Goal: Navigation & Orientation: Find specific page/section

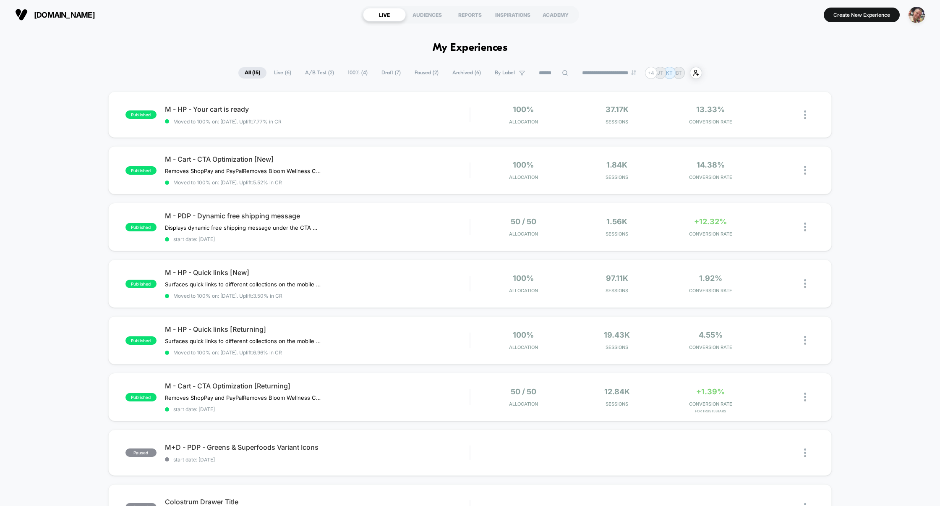
drag, startPoint x: 432, startPoint y: 47, endPoint x: 549, endPoint y: 50, distance: 117.5
drag, startPoint x: 489, startPoint y: 50, endPoint x: 414, endPoint y: 50, distance: 75.1
drag, startPoint x: 436, startPoint y: 49, endPoint x: 485, endPoint y: 52, distance: 48.8
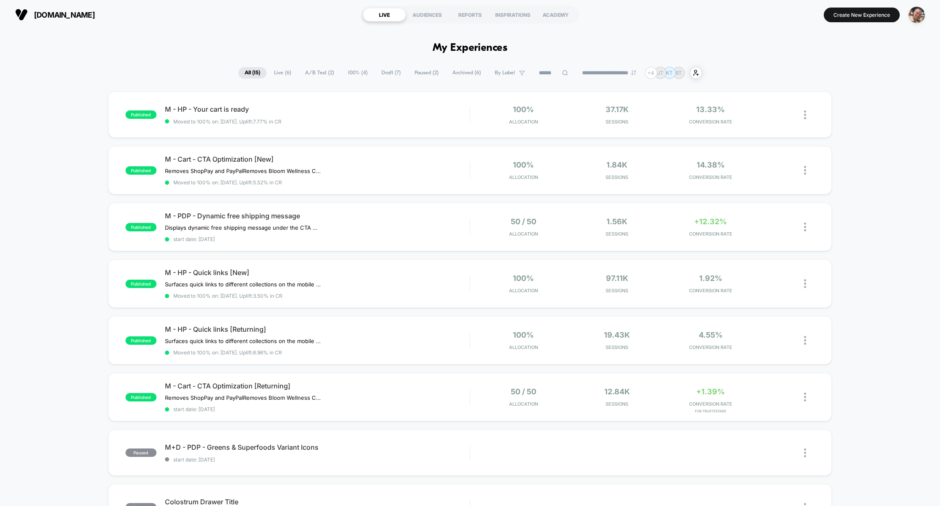
click at [485, 52] on h1 "My Experiences" at bounding box center [470, 48] width 75 height 12
